Goal: Transaction & Acquisition: Obtain resource

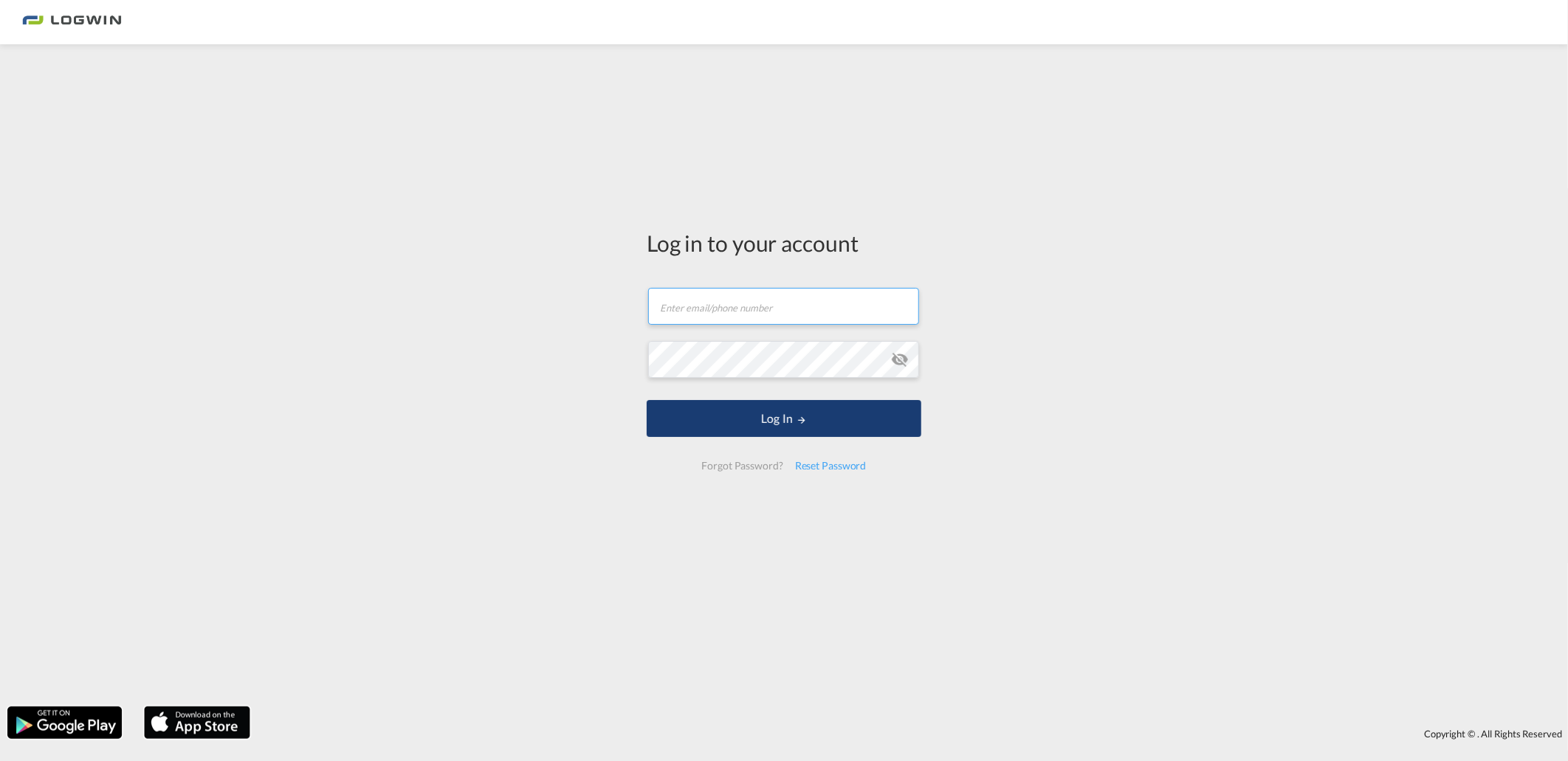
type input "[PERSON_NAME][EMAIL_ADDRESS][DOMAIN_NAME]"
click at [745, 422] on button "Log In" at bounding box center [783, 418] width 274 height 37
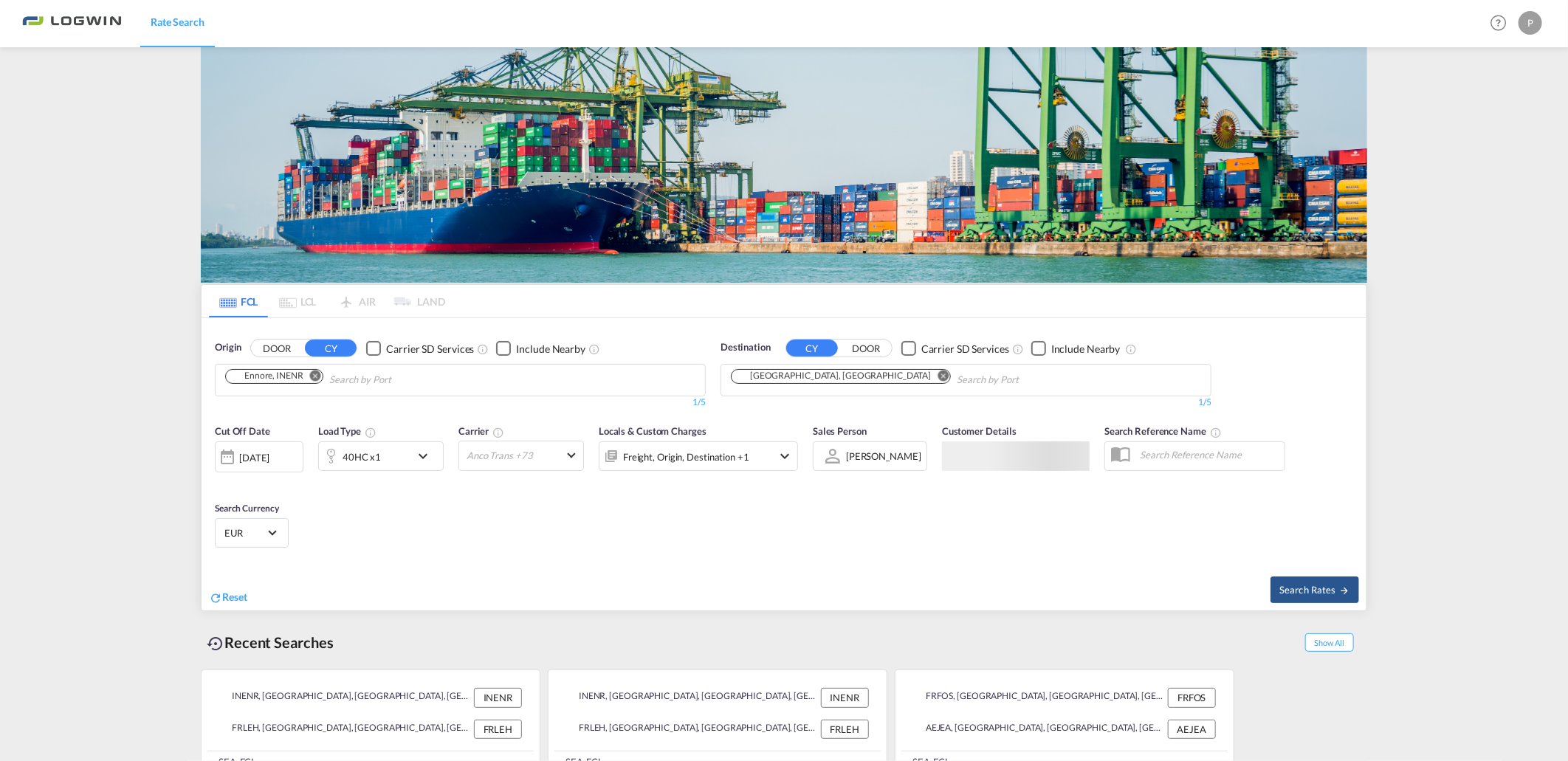
click at [304, 364] on md-chips-wrap "Ennore, INENR" at bounding box center [350, 378] width 253 height 28
click at [321, 152] on img at bounding box center [784, 165] width 1166 height 235
click at [318, 375] on md-icon "Remove" at bounding box center [315, 376] width 11 height 11
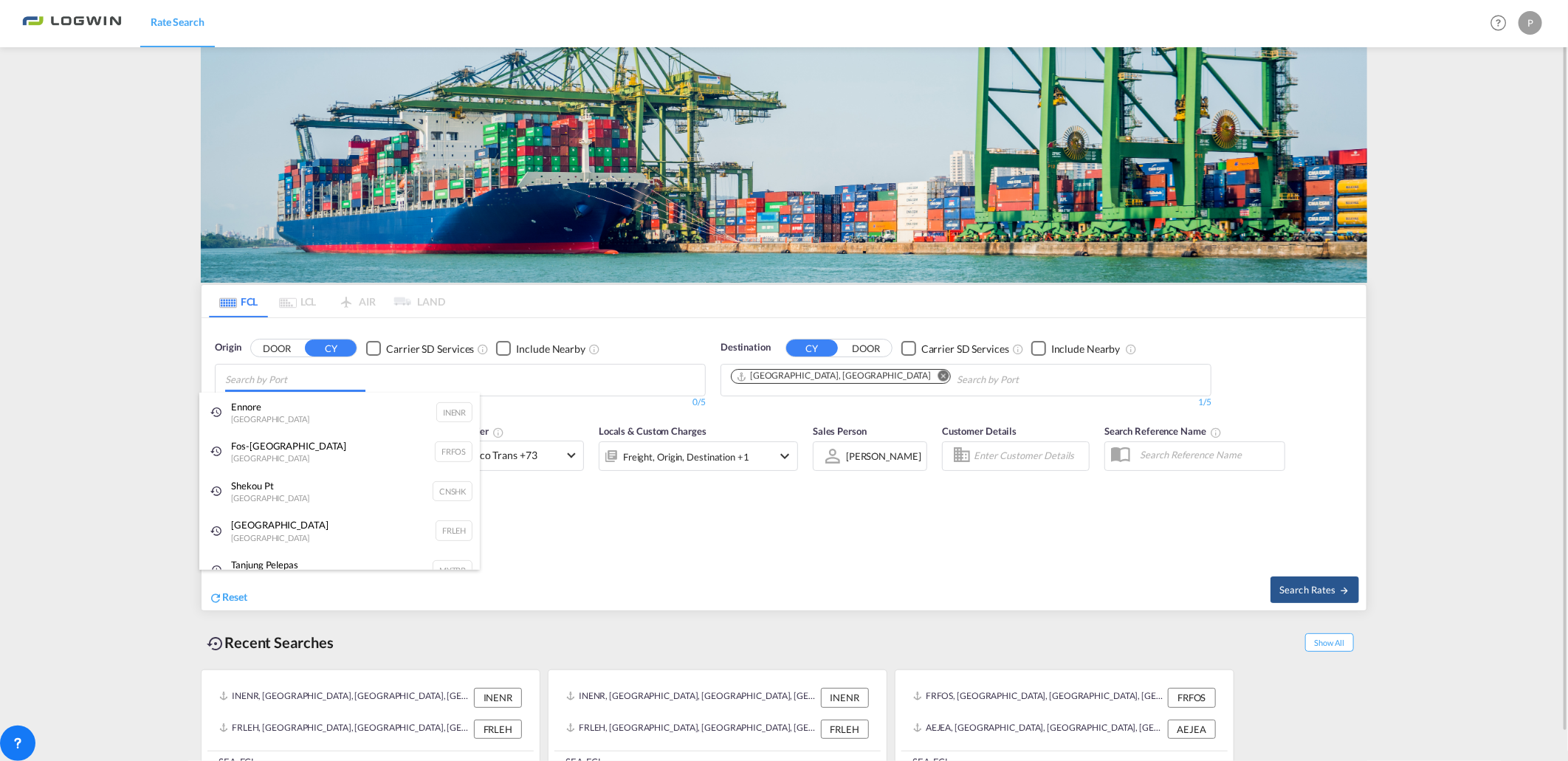
click at [351, 383] on body "Rate Search Rate Search Help Resources Product Release P My Profile Logout FCL …" at bounding box center [784, 380] width 1568 height 761
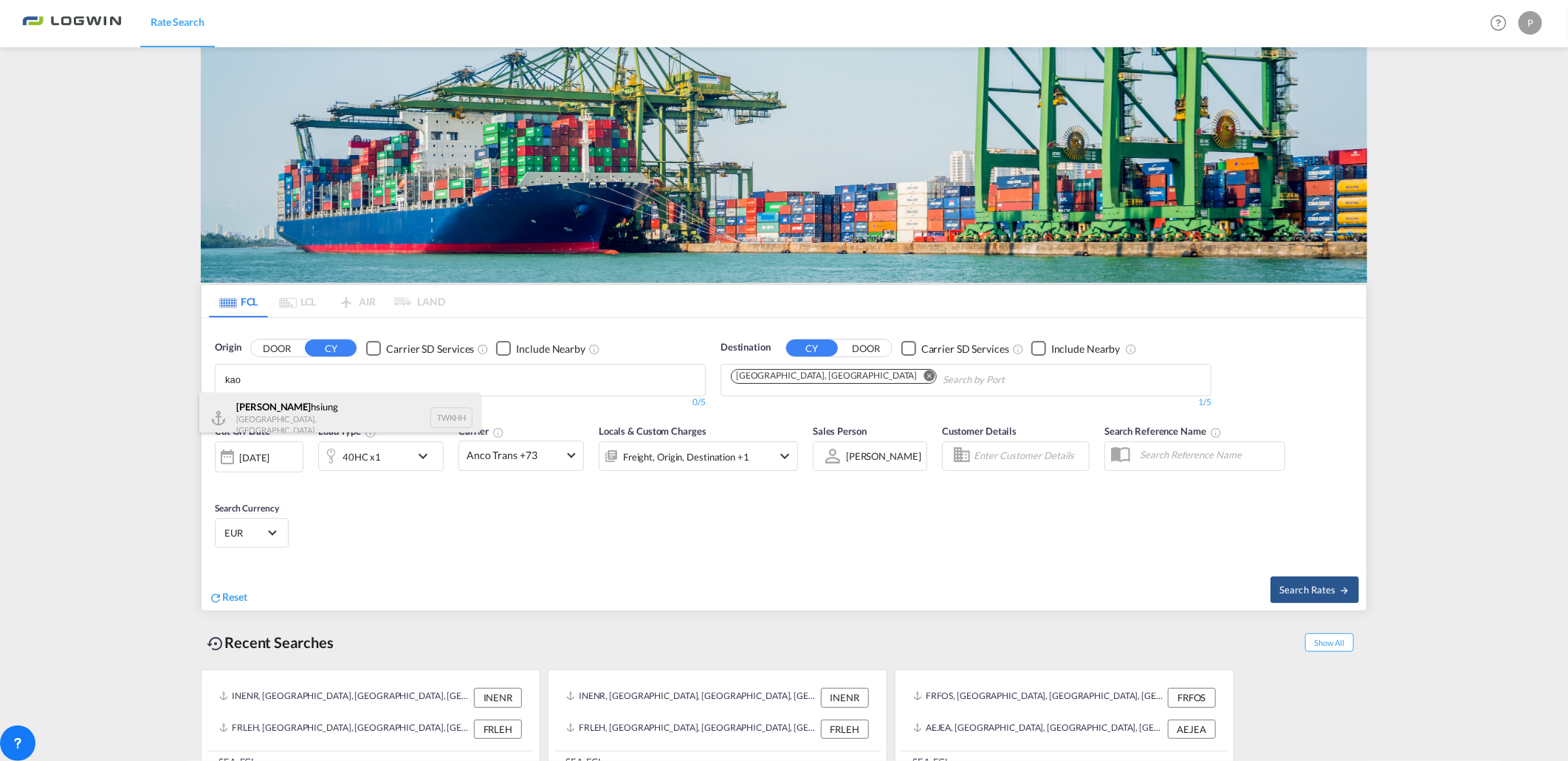
type input "kao"
click at [338, 401] on div "Kao hsiung [GEOGRAPHIC_DATA], Province of [GEOGRAPHIC_DATA] TWKHH" at bounding box center [339, 418] width 280 height 51
click at [388, 442] on div "40HC x1" at bounding box center [364, 456] width 92 height 29
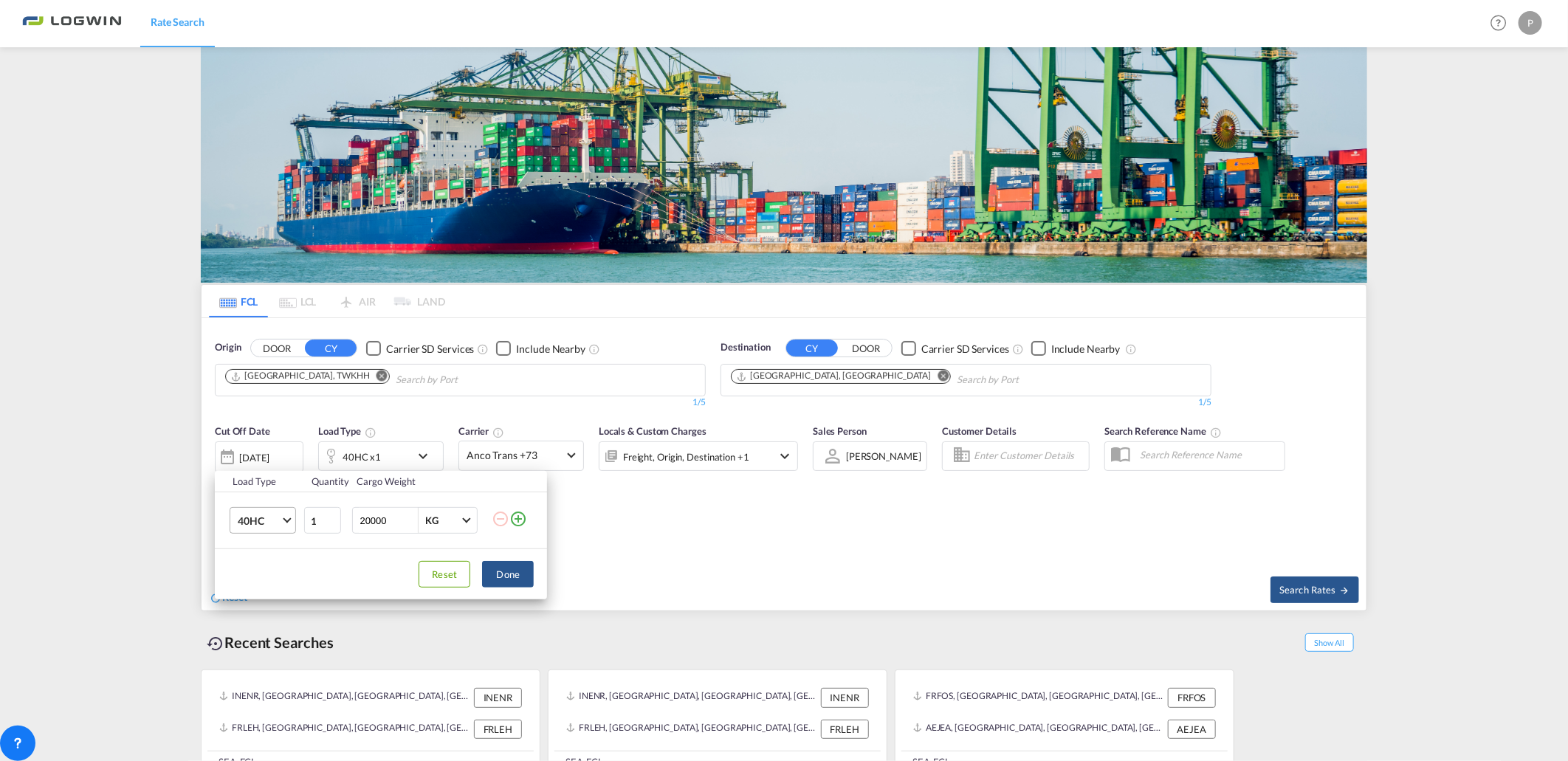
click at [259, 530] on md-select-value "40HC" at bounding box center [266, 520] width 59 height 25
click at [267, 436] on md-option "20GP" at bounding box center [276, 450] width 100 height 35
click at [502, 573] on button "Done" at bounding box center [508, 574] width 52 height 27
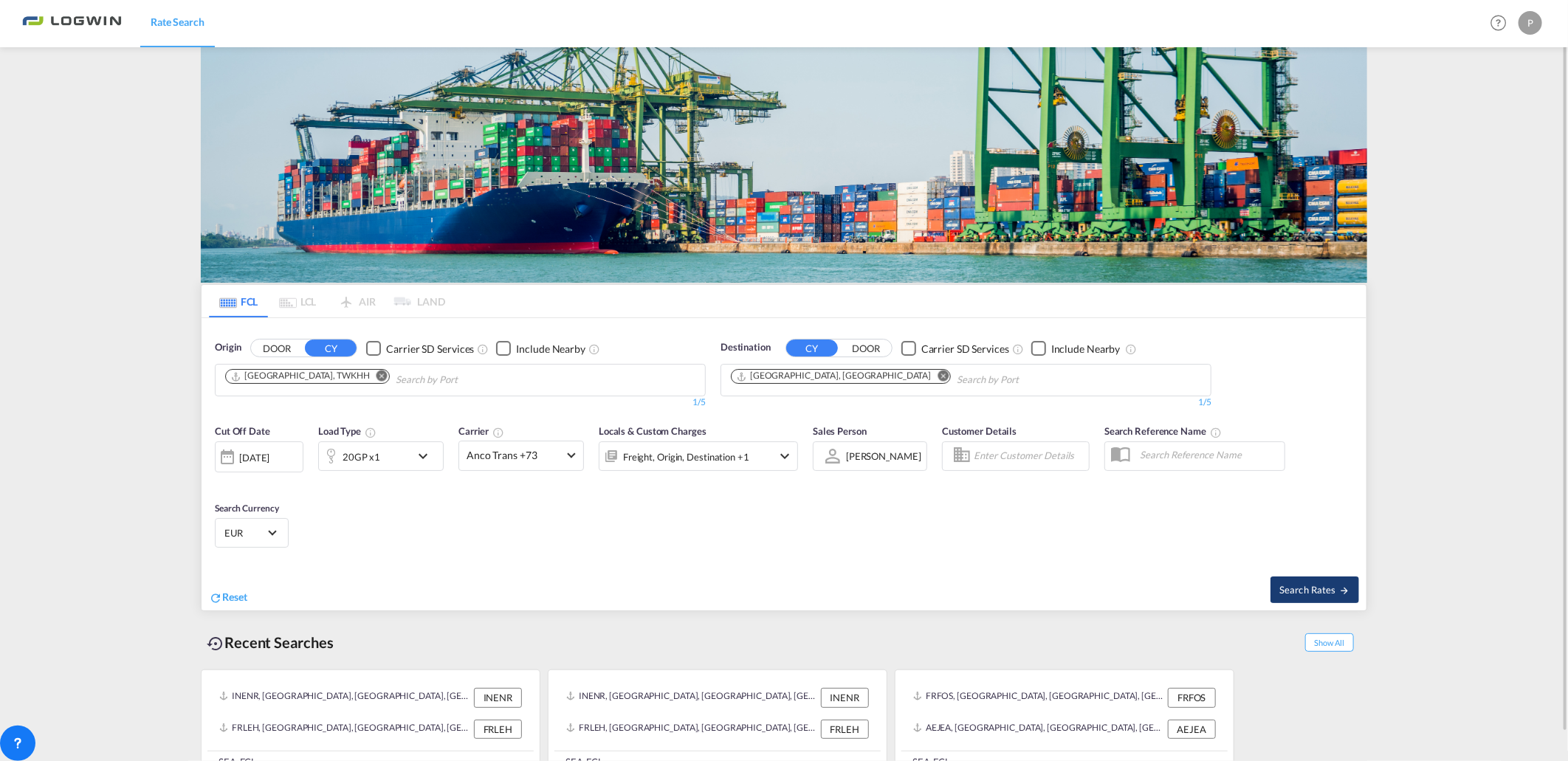
click at [1287, 581] on button "Search Rates" at bounding box center [1314, 590] width 88 height 27
type input "TWKHH to FRLEH / [DATE]"
